Goal: Transaction & Acquisition: Purchase product/service

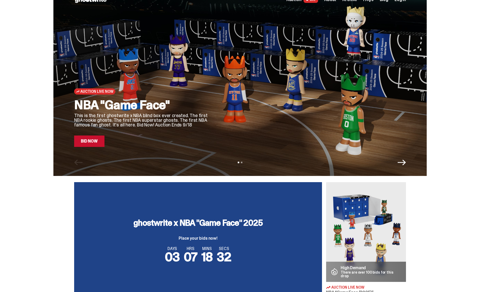
scroll to position [8, 0]
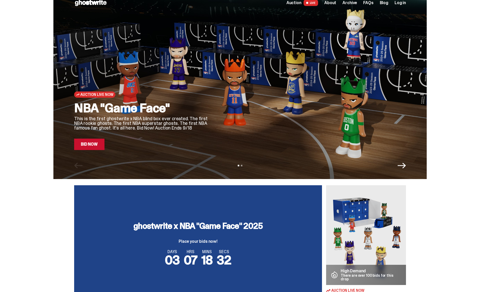
click at [97, 147] on link "Bid Now" at bounding box center [89, 144] width 30 height 11
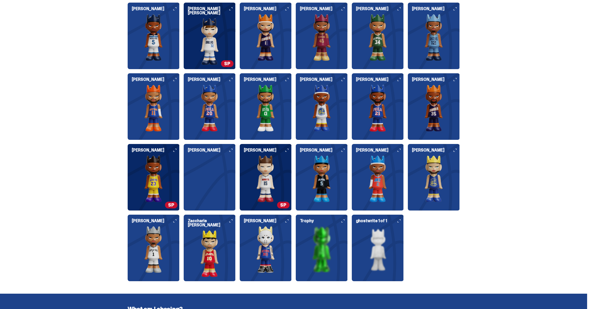
scroll to position [560, 0]
